Goal: Book appointment/travel/reservation

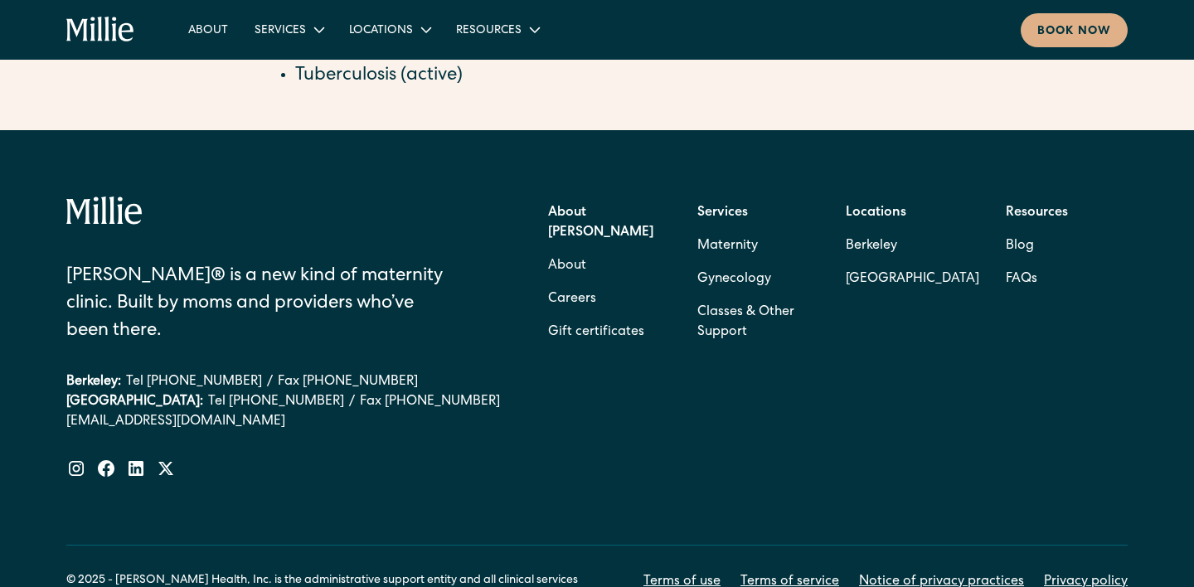
scroll to position [2006, 0]
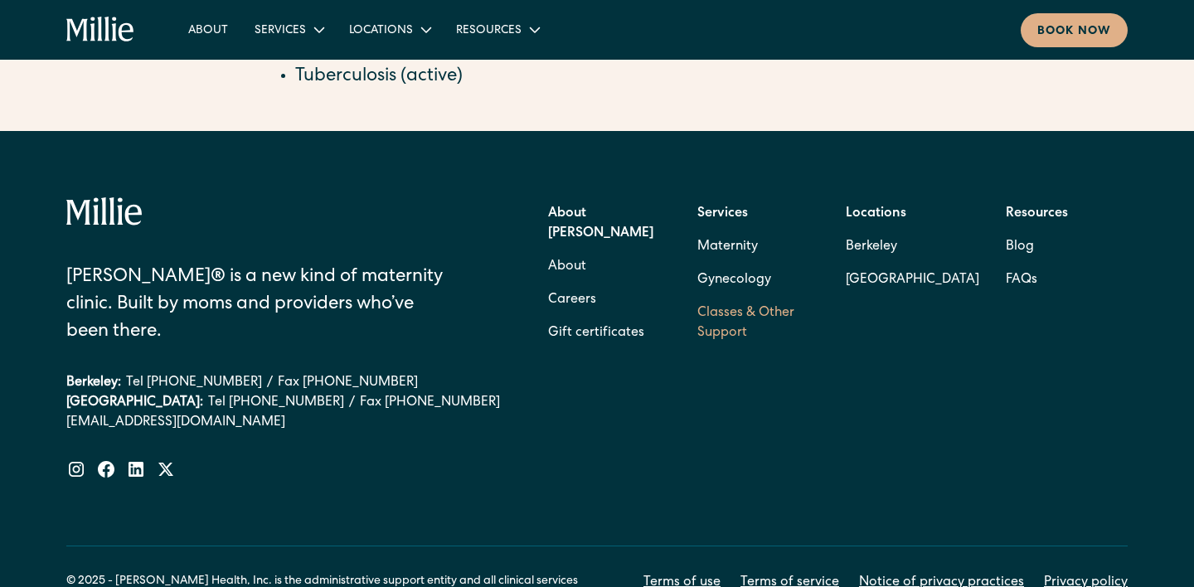
click at [739, 297] on link "Classes & Other Support" at bounding box center [758, 323] width 122 height 53
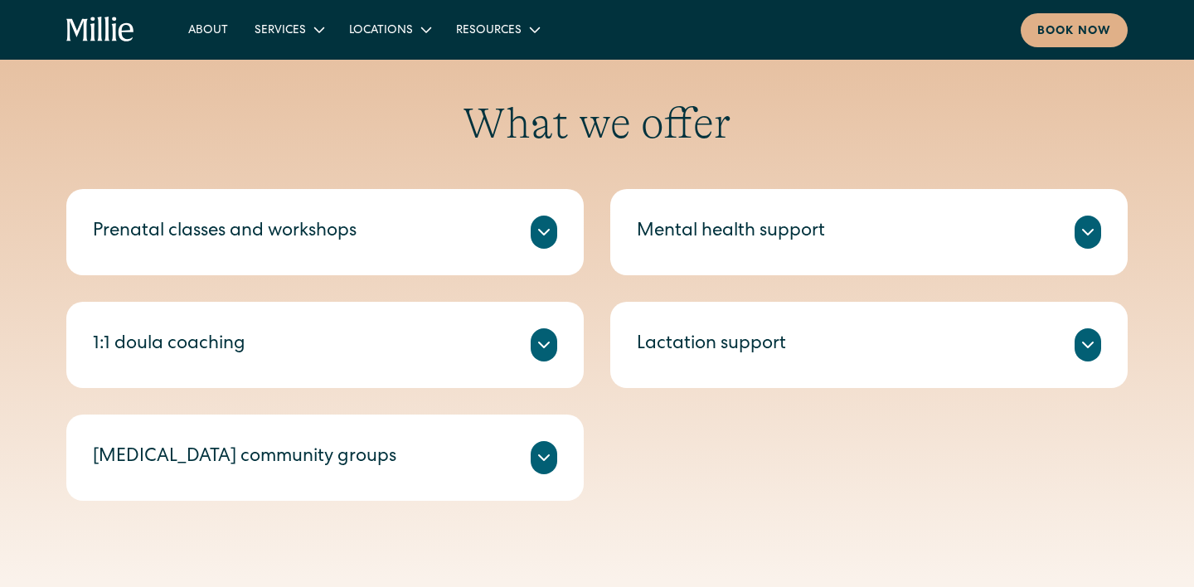
scroll to position [587, 0]
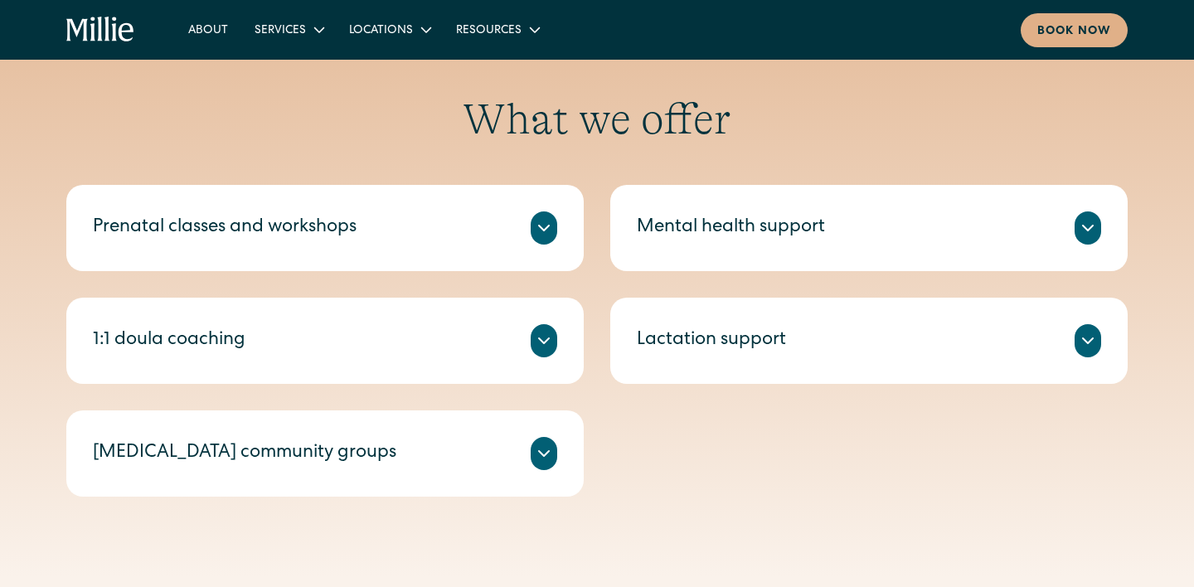
click at [545, 233] on icon at bounding box center [544, 228] width 20 height 20
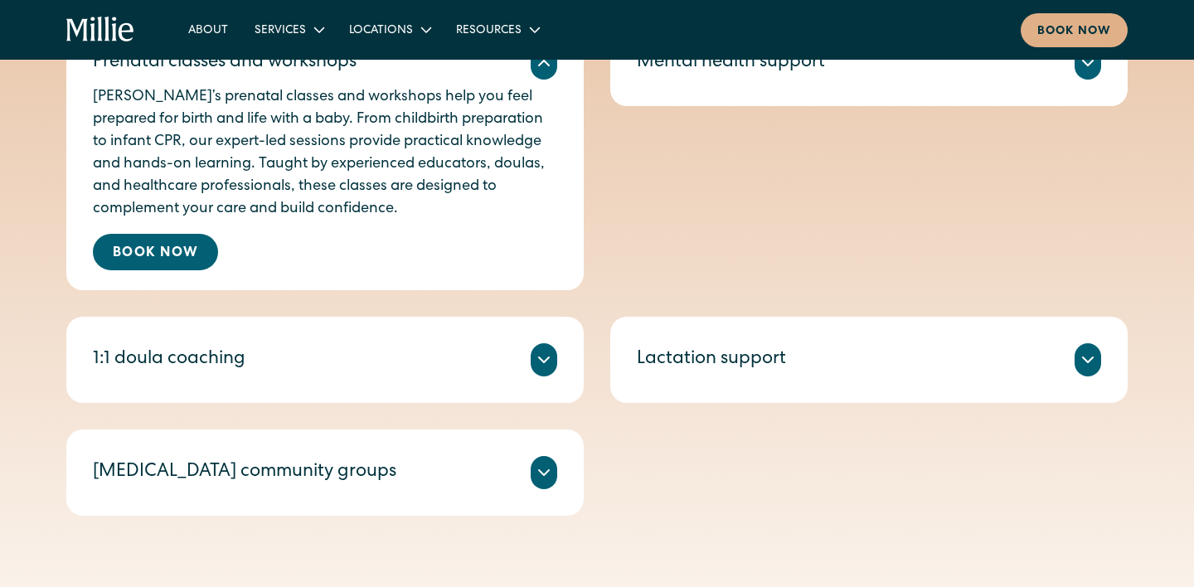
scroll to position [758, 0]
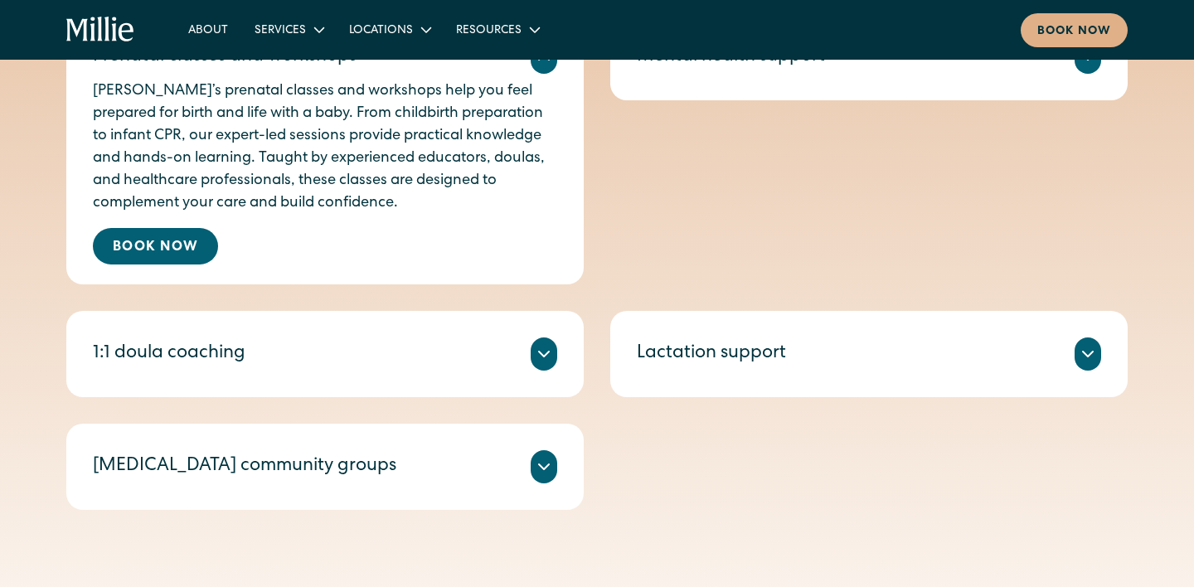
click at [536, 342] on div at bounding box center [544, 353] width 27 height 33
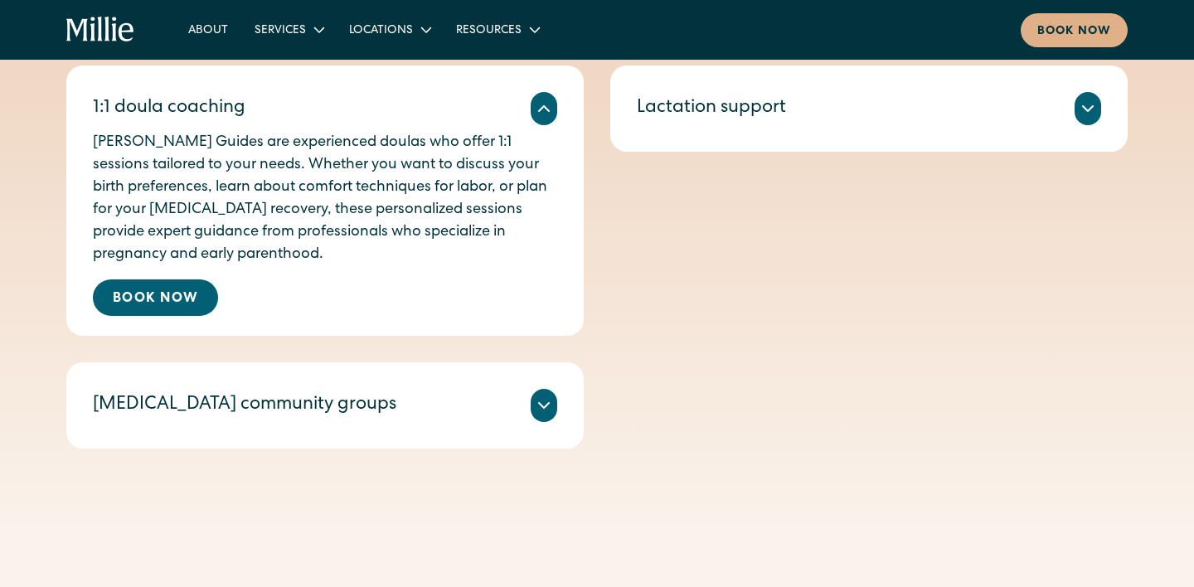
scroll to position [1035, 0]
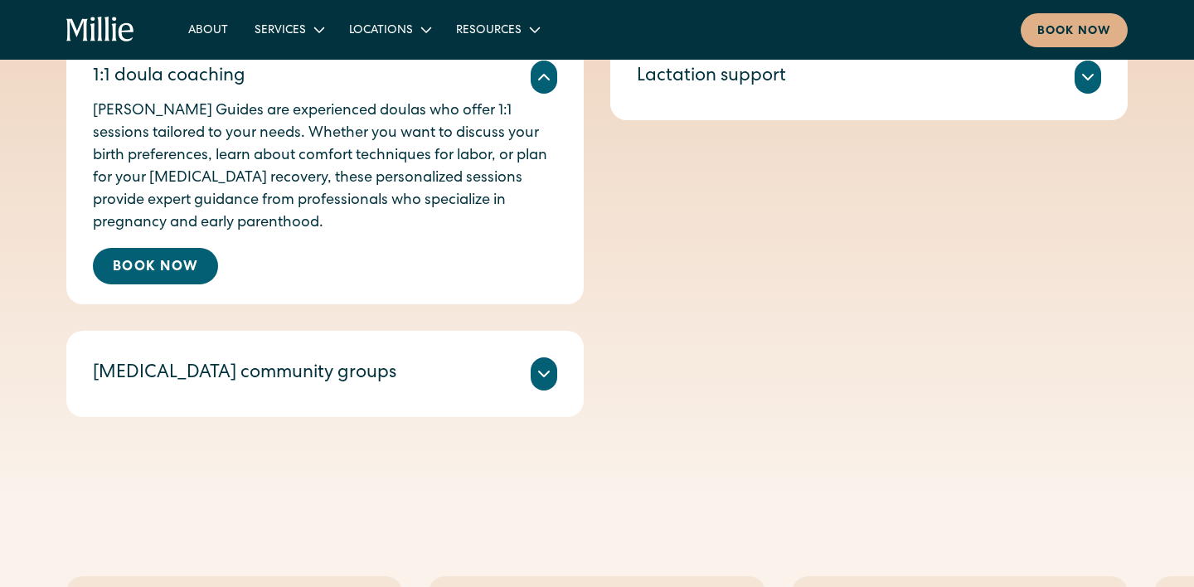
click at [558, 364] on div "Postpartum community groups Led by a Millie Midwife who is also a lactation con…" at bounding box center [324, 374] width 517 height 86
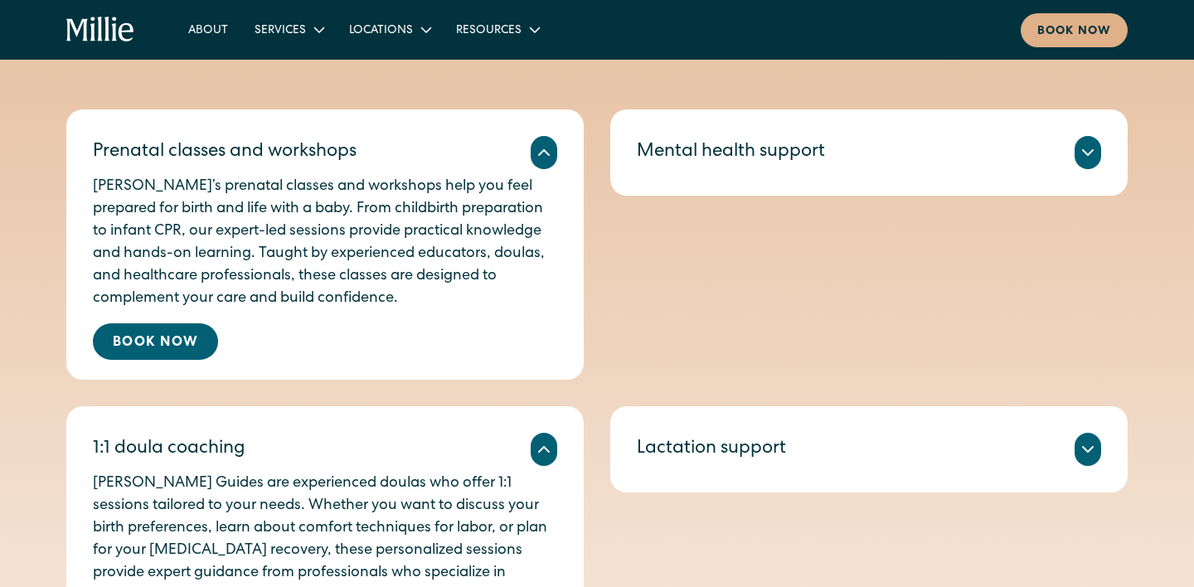
scroll to position [802, 0]
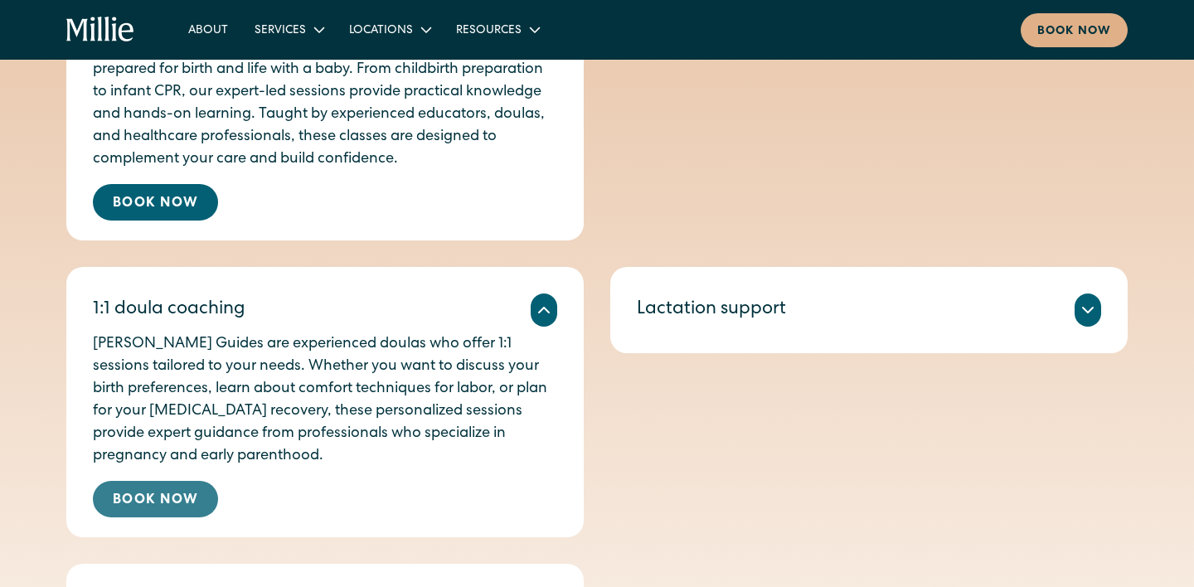
click at [141, 499] on link "Book Now" at bounding box center [155, 499] width 125 height 36
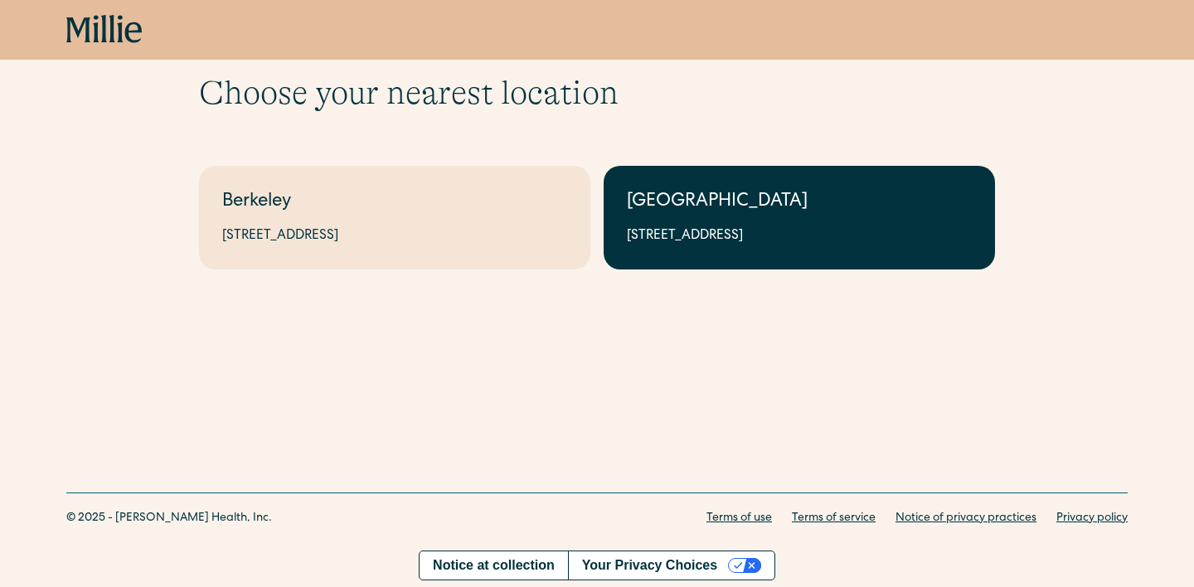
scroll to position [60, 0]
click at [821, 205] on div "[GEOGRAPHIC_DATA]" at bounding box center [799, 202] width 345 height 27
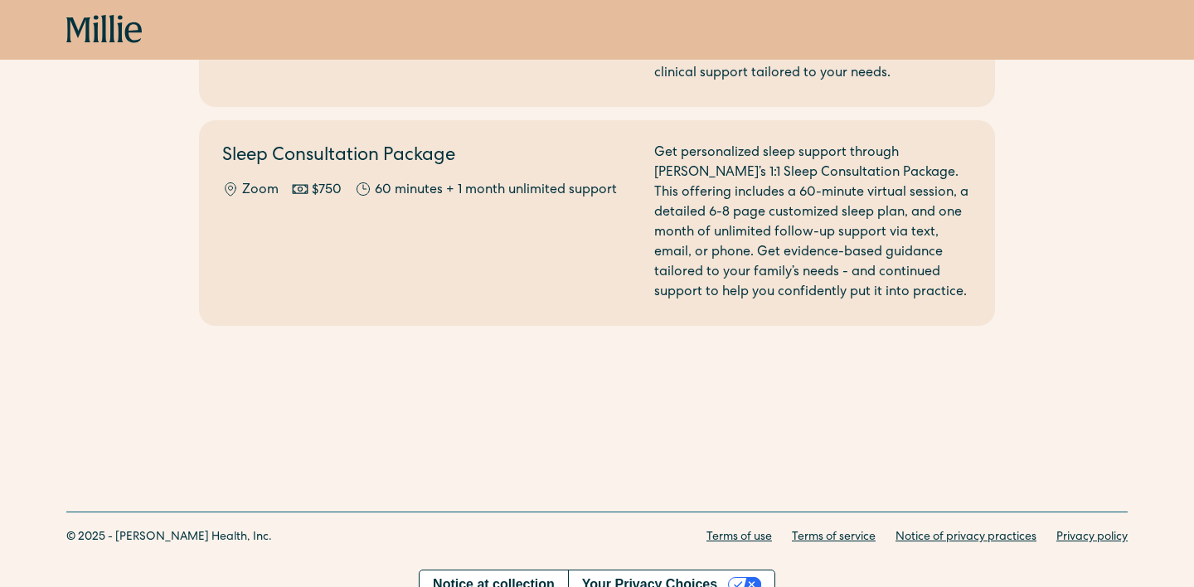
scroll to position [1053, 0]
